Goal: Transaction & Acquisition: Purchase product/service

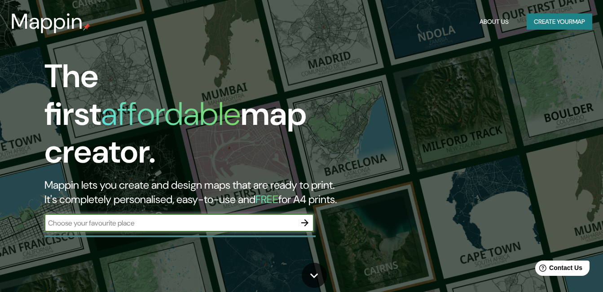
click at [565, 22] on button "Create your map" at bounding box center [559, 21] width 66 height 17
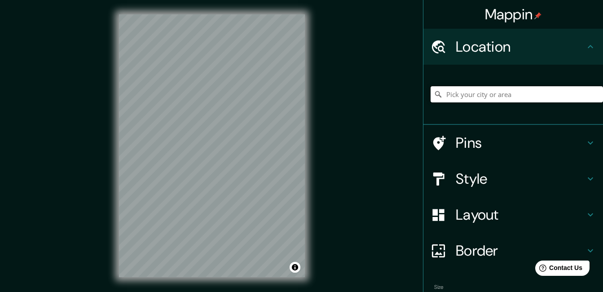
click at [474, 96] on input "Pick your city or area" at bounding box center [516, 94] width 172 height 16
type input "[GEOGRAPHIC_DATA], [GEOGRAPHIC_DATA], provincia [PERSON_NAME][GEOGRAPHIC_DATA],…"
click at [469, 180] on h4 "Style" at bounding box center [520, 179] width 129 height 18
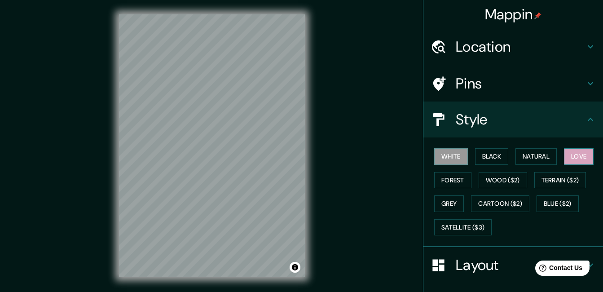
click at [566, 155] on button "Love" at bounding box center [579, 156] width 30 height 17
click at [494, 266] on h4 "Layout" at bounding box center [520, 265] width 129 height 18
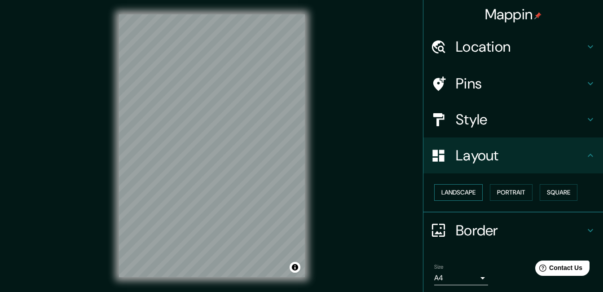
click at [463, 193] on button "Landscape" at bounding box center [458, 192] width 48 height 17
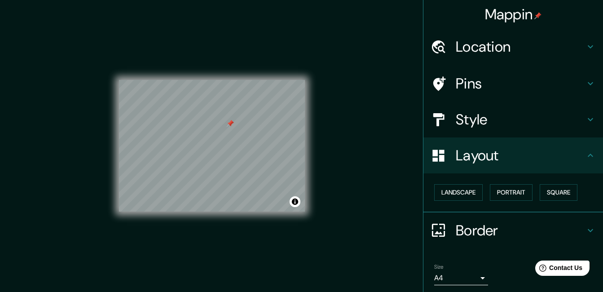
drag, startPoint x: 259, startPoint y: 77, endPoint x: 229, endPoint y: 123, distance: 55.3
click at [229, 123] on div at bounding box center [230, 123] width 7 height 7
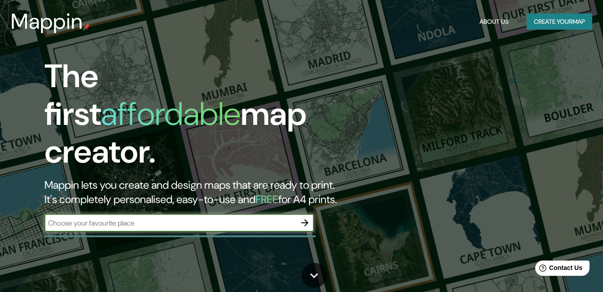
click at [533, 21] on button "Create your map" at bounding box center [559, 21] width 66 height 17
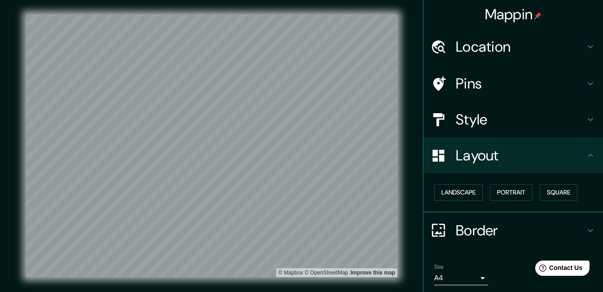
click at [507, 47] on h4 "Location" at bounding box center [520, 47] width 129 height 18
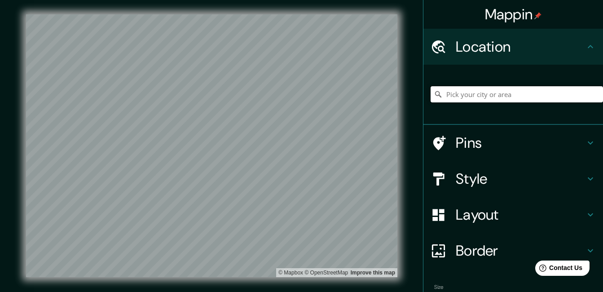
click at [460, 92] on input "Pick your city or area" at bounding box center [516, 94] width 172 height 16
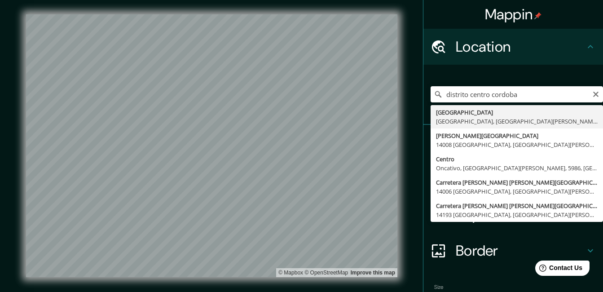
type input "[GEOGRAPHIC_DATA], [GEOGRAPHIC_DATA], provincia [PERSON_NAME][GEOGRAPHIC_DATA],…"
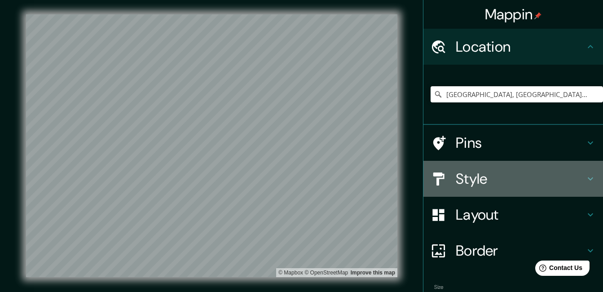
click at [482, 168] on div "Style" at bounding box center [513, 179] width 180 height 36
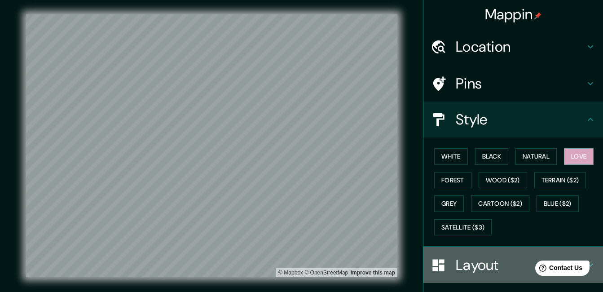
click at [480, 272] on h4 "Layout" at bounding box center [520, 265] width 129 height 18
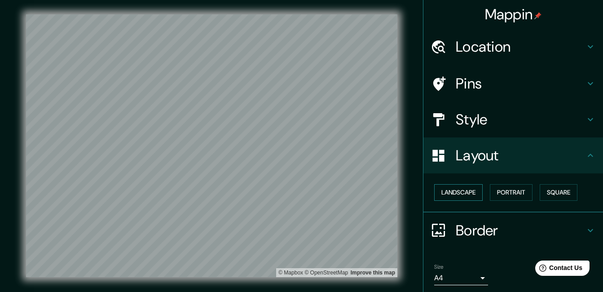
click at [461, 188] on button "Landscape" at bounding box center [458, 192] width 48 height 17
click at [458, 197] on button "Landscape" at bounding box center [458, 192] width 48 height 17
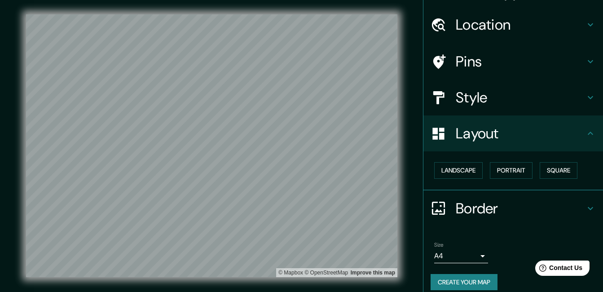
scroll to position [26, 0]
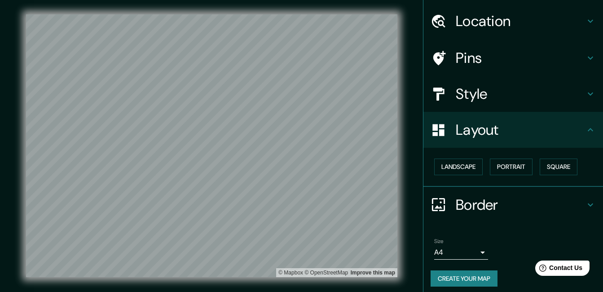
click at [477, 252] on body "Mappin Location [GEOGRAPHIC_DATA], [GEOGRAPHIC_DATA], [GEOGRAPHIC_DATA][PERSON_…" at bounding box center [301, 146] width 603 height 292
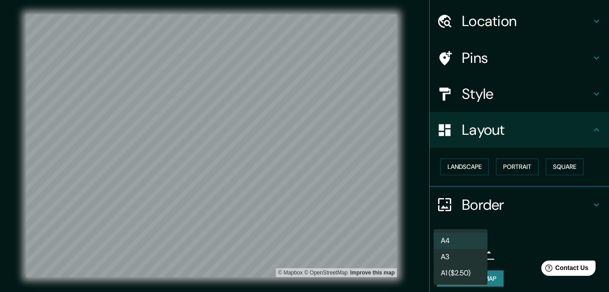
click at [451, 254] on li "A3" at bounding box center [461, 257] width 54 height 16
type input "a4"
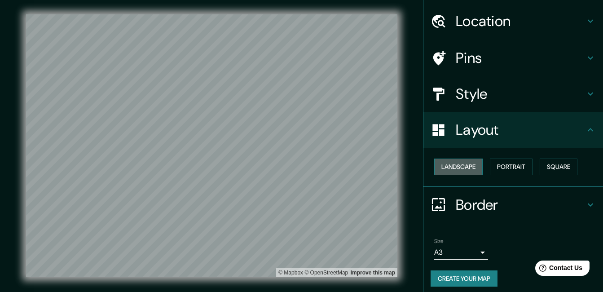
click at [464, 162] on button "Landscape" at bounding box center [458, 166] width 48 height 17
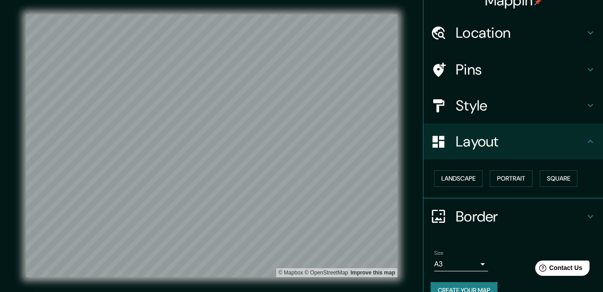
scroll to position [0, 0]
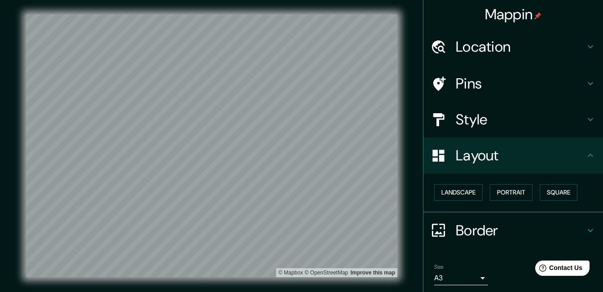
click at [514, 113] on h4 "Style" at bounding box center [520, 119] width 129 height 18
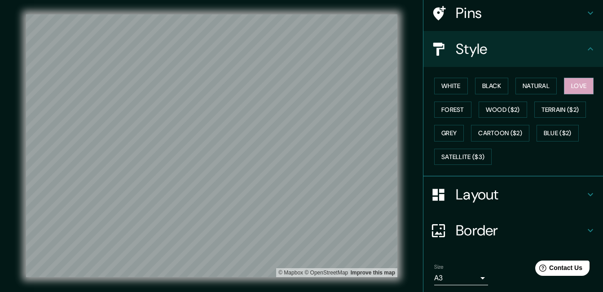
scroll to position [102, 0]
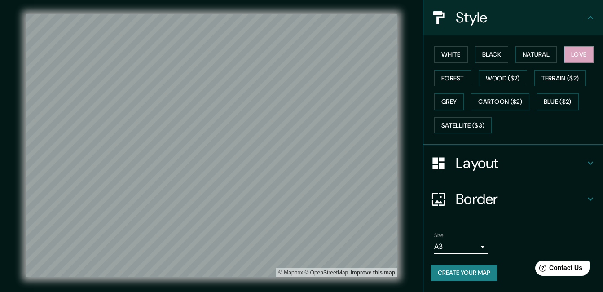
click at [446, 268] on button "Create your map" at bounding box center [463, 272] width 67 height 17
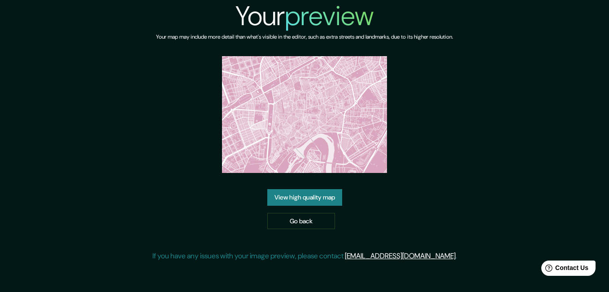
click at [290, 131] on img at bounding box center [304, 114] width 165 height 117
drag, startPoint x: 303, startPoint y: 200, endPoint x: 286, endPoint y: 195, distance: 17.6
click at [286, 195] on link "View high quality map" at bounding box center [304, 197] width 75 height 17
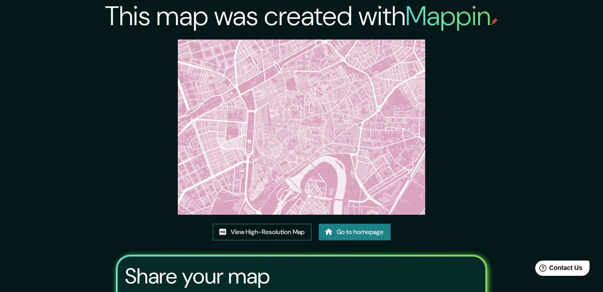
click at [266, 226] on link "View High-Resolution Map" at bounding box center [262, 231] width 99 height 17
